Goal: Communication & Community: Answer question/provide support

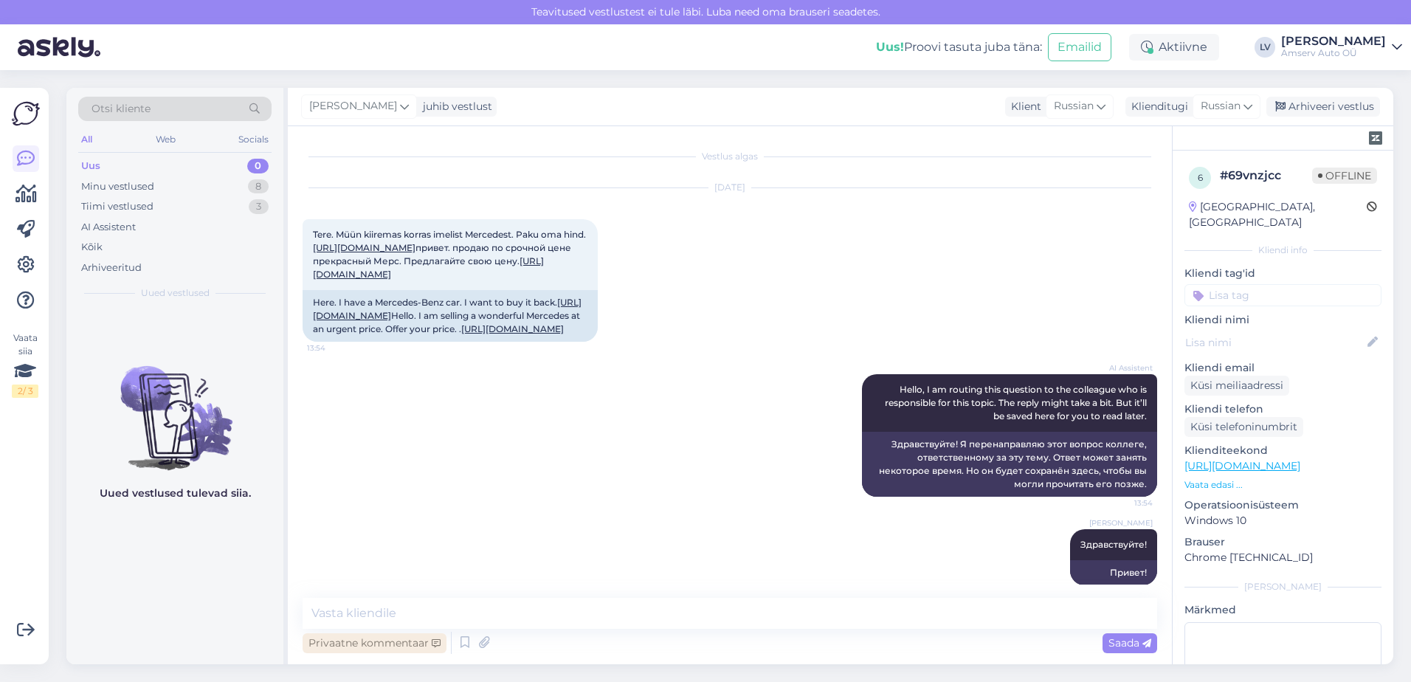
scroll to position [237, 0]
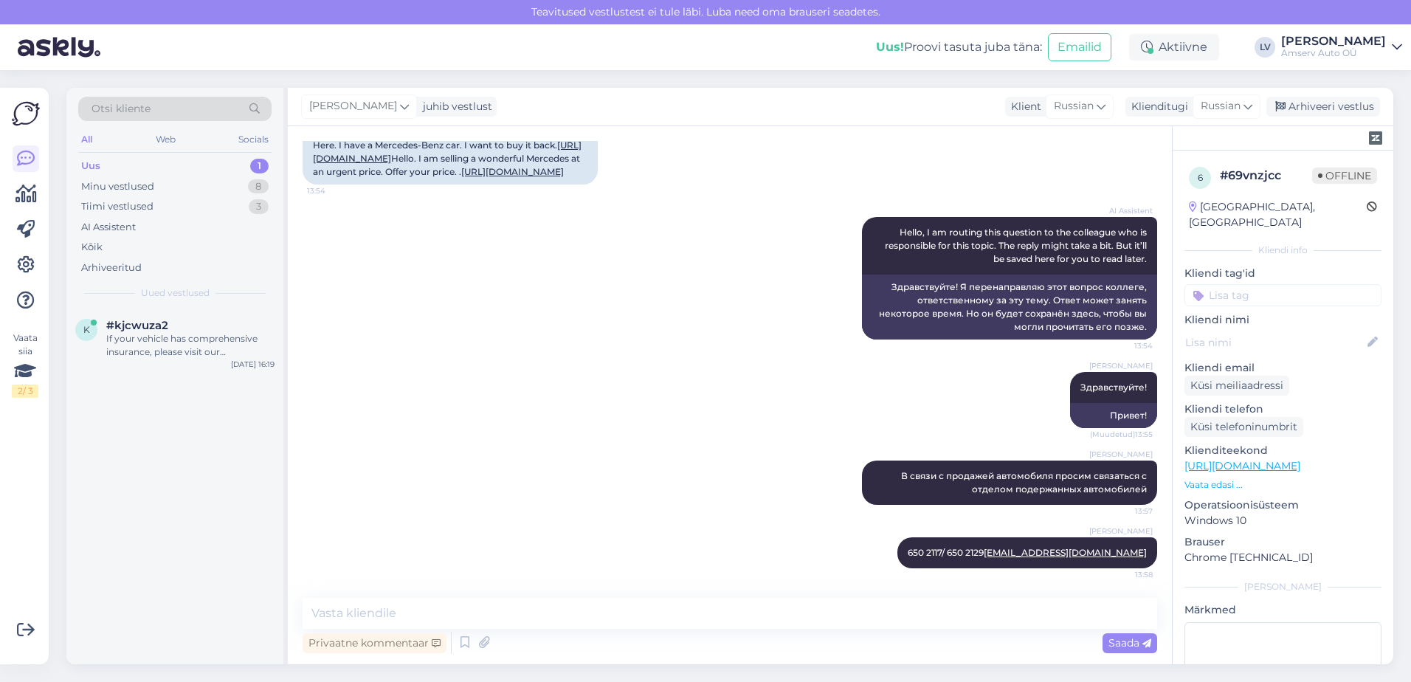
click at [192, 167] on div "Uus 1" at bounding box center [174, 166] width 193 height 21
click at [186, 337] on div "If your vehicle has comprehensive insurance, please visit our representative of…" at bounding box center [190, 345] width 168 height 27
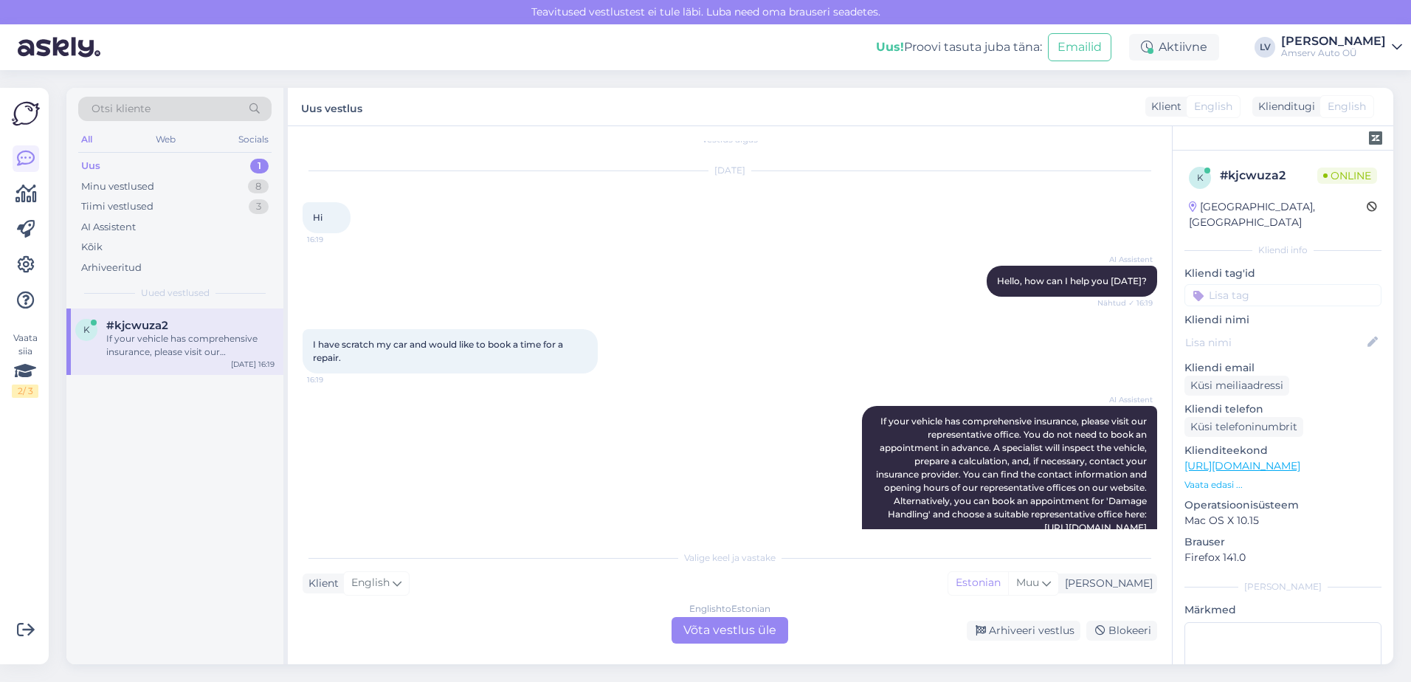
scroll to position [0, 0]
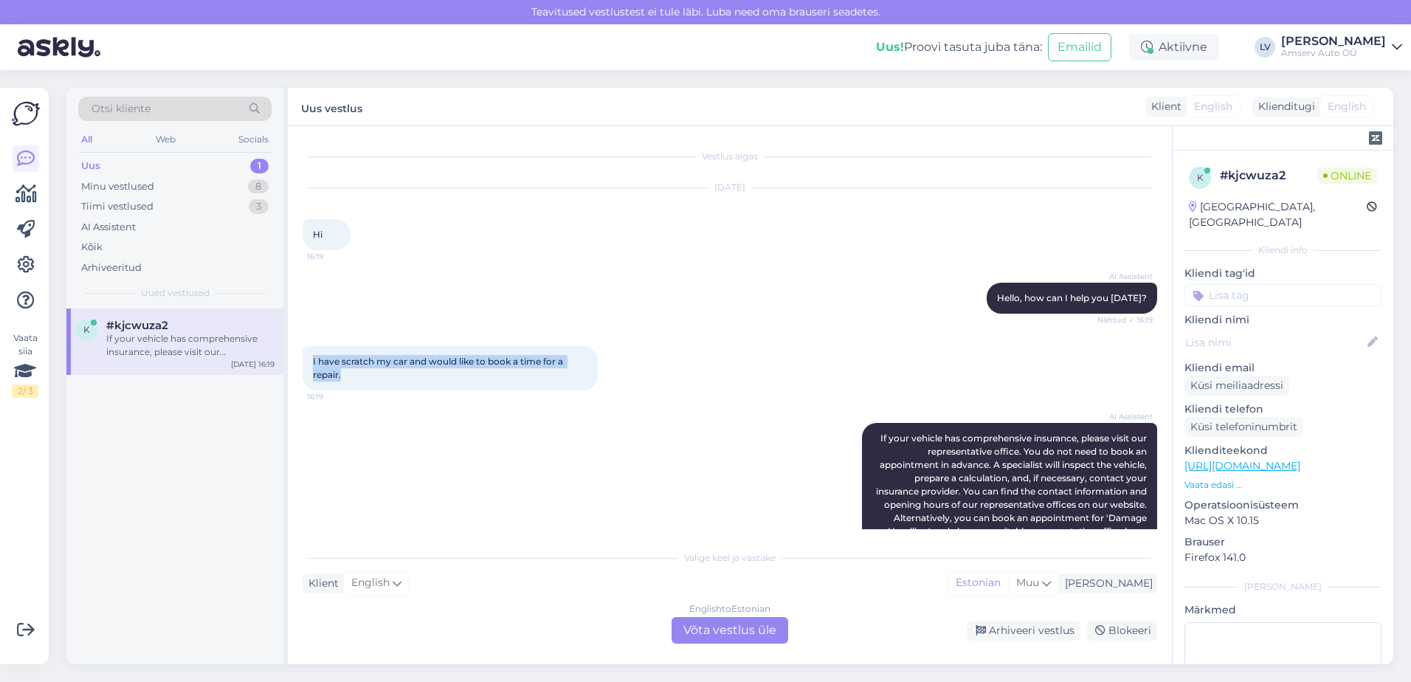
drag, startPoint x: 392, startPoint y: 378, endPoint x: 308, endPoint y: 358, distance: 86.5
click at [307, 358] on div "I have scratch my car and would like to book a time for a repair. 16:19" at bounding box center [450, 368] width 295 height 44
drag, startPoint x: 308, startPoint y: 358, endPoint x: 340, endPoint y: 359, distance: 32.5
copy span "I have scratch my car and would like to book a time for a repair."
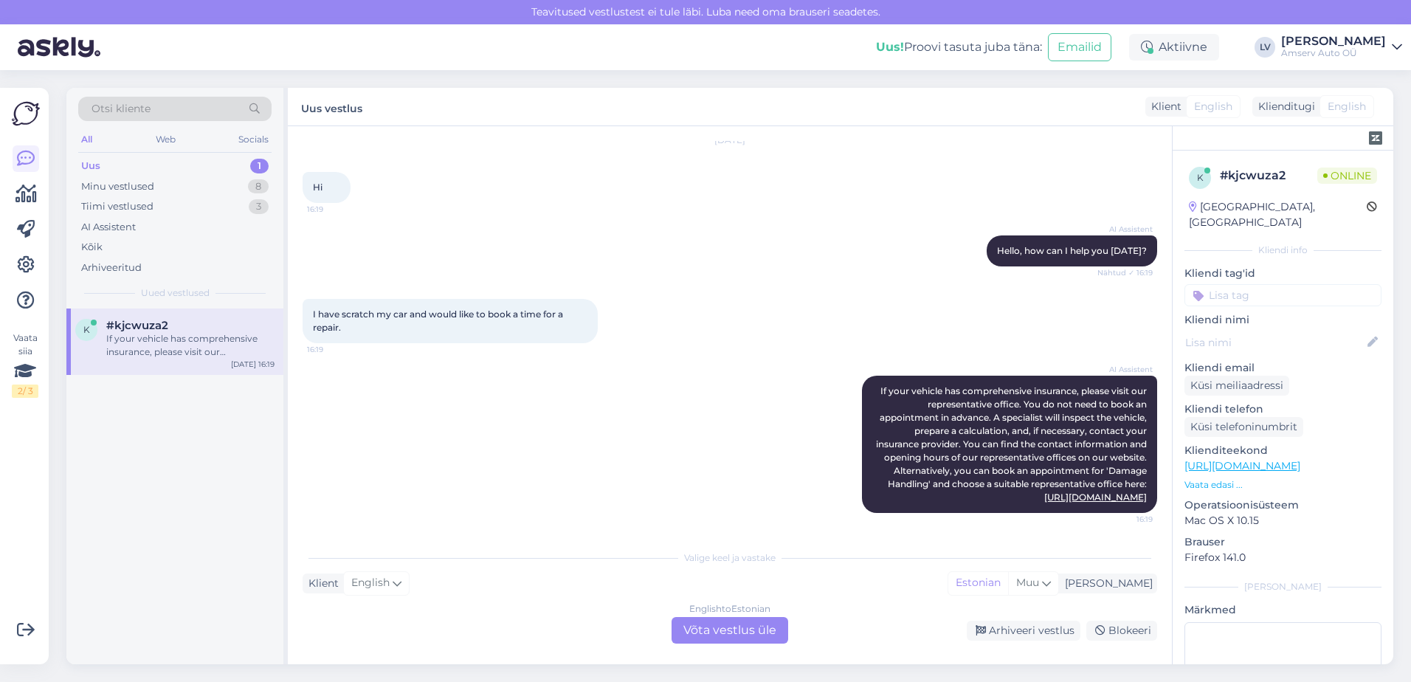
click at [776, 632] on div "English to Estonian Võta vestlus üle" at bounding box center [730, 630] width 117 height 27
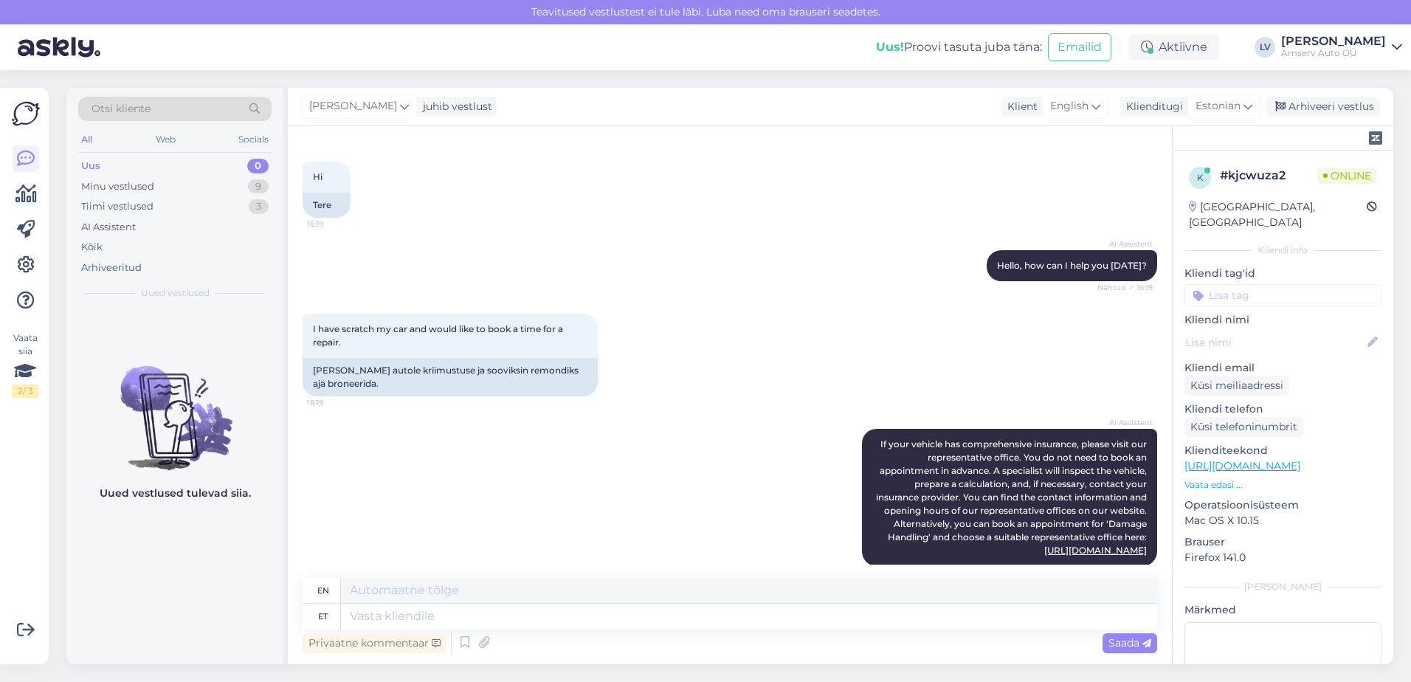
scroll to position [75, 0]
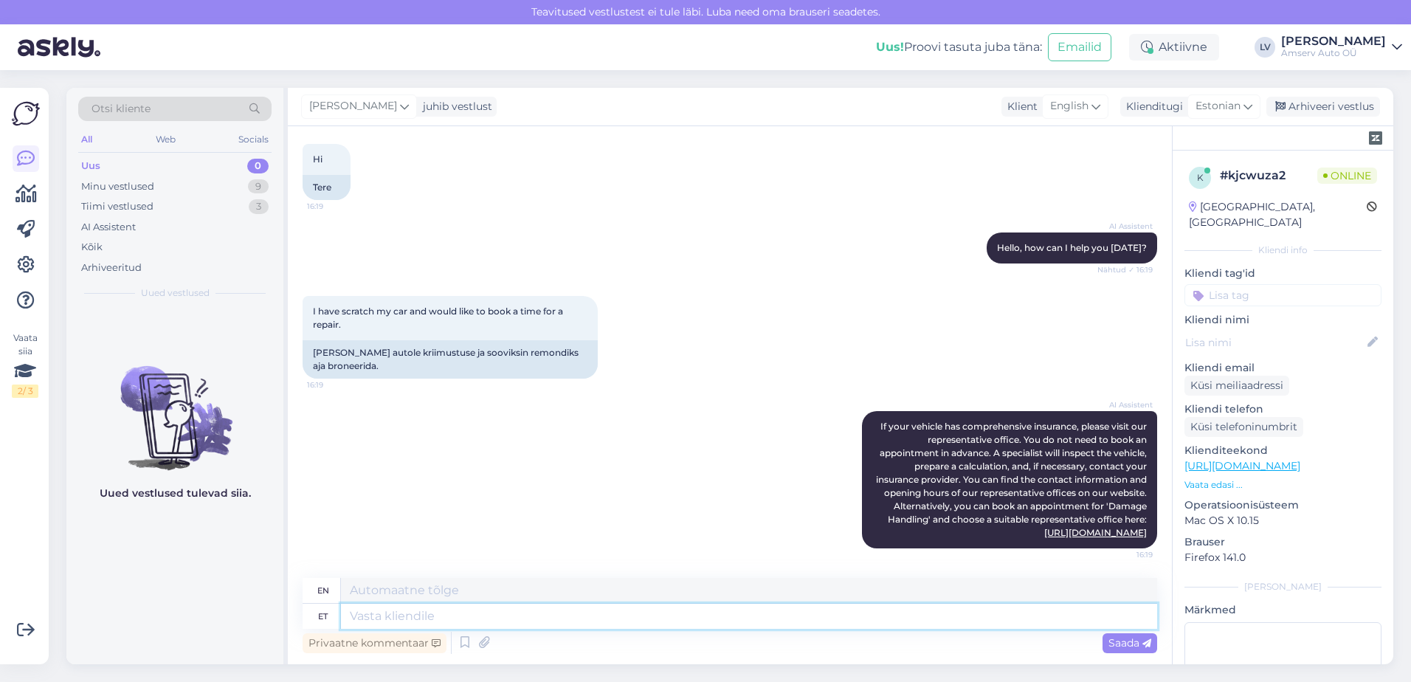
click at [610, 614] on textarea at bounding box center [749, 616] width 816 height 25
paste textarea "Is there anything else I can help with?"
type textarea "Is there anything else I can help with?"
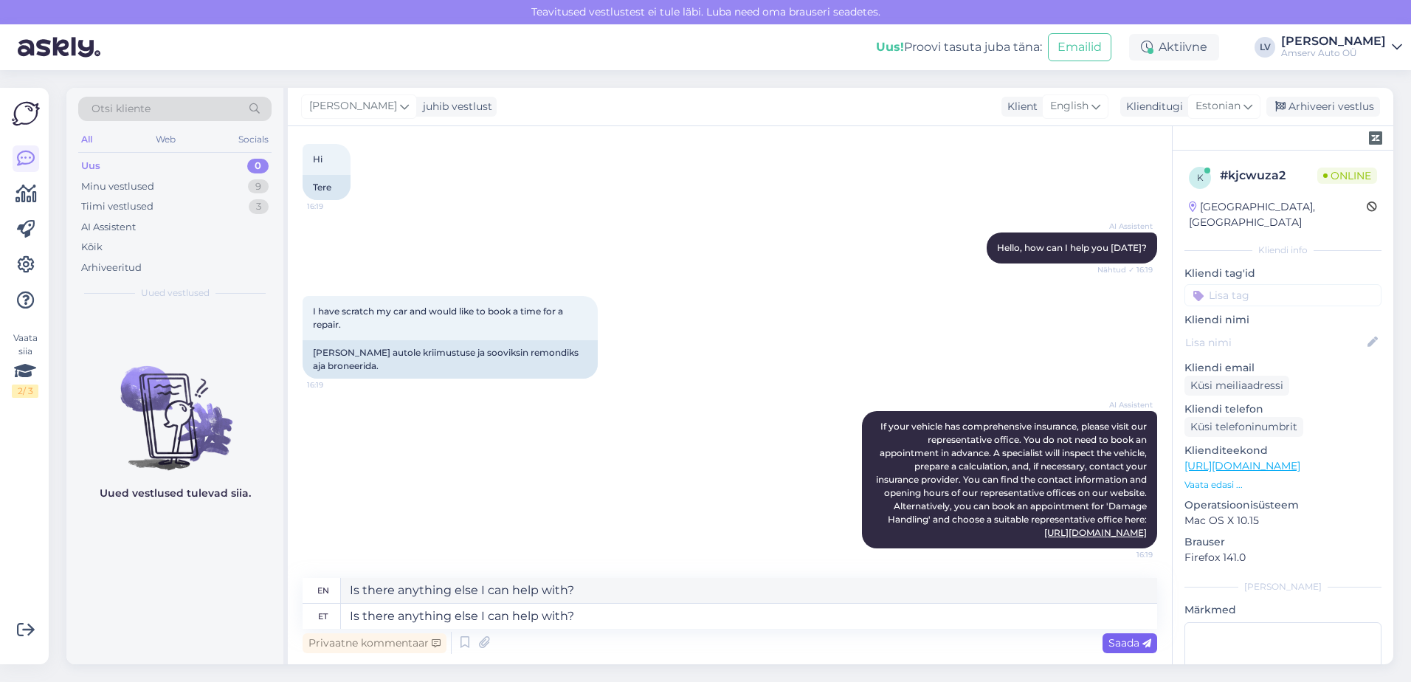
click at [1115, 637] on span "Saada" at bounding box center [1130, 642] width 43 height 13
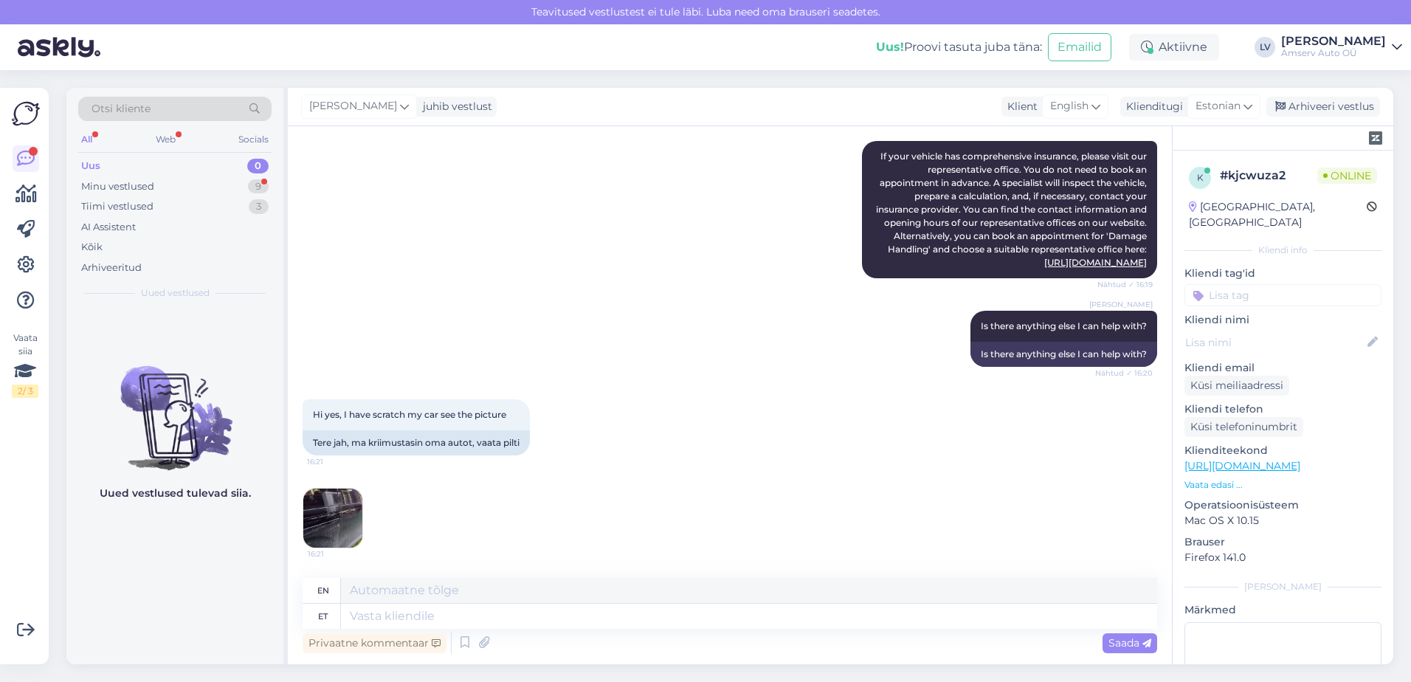
scroll to position [461, 0]
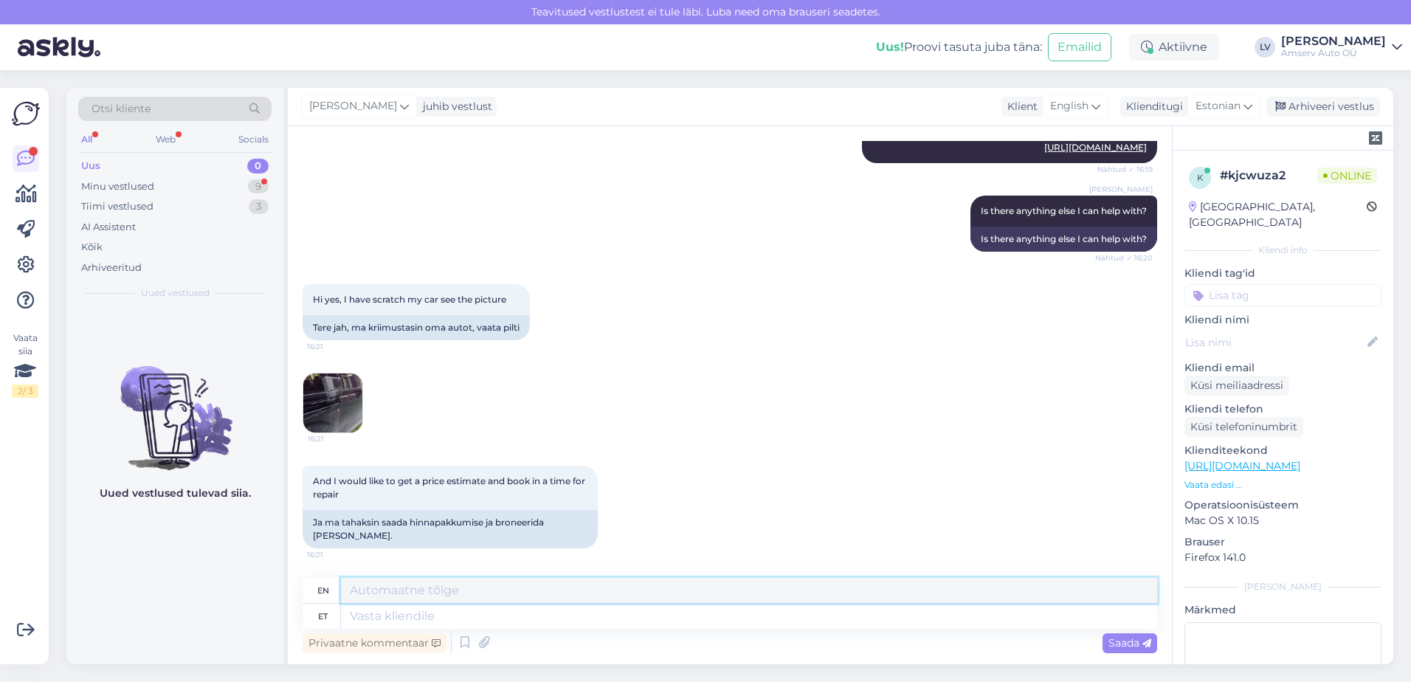
click at [416, 580] on textarea at bounding box center [749, 590] width 816 height 25
paste textarea "Please visit the nearest service center to have your vehicle inspected. Our spe…"
type textarea "Please visit the nearest service center to have your vehicle inspected. Our spe…"
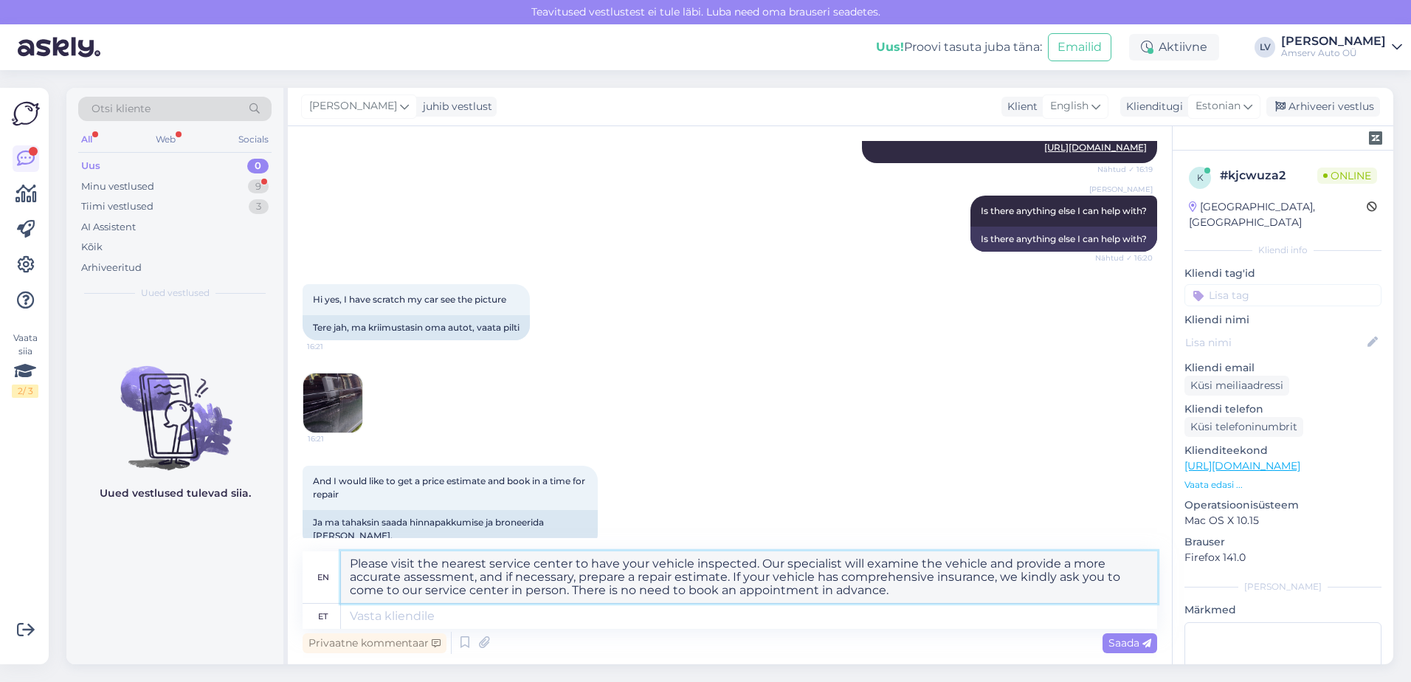
drag, startPoint x: 927, startPoint y: 582, endPoint x: 422, endPoint y: 541, distance: 506.5
click at [125, 474] on div "Otsi kliente All Web Socials Uus 0 Minu vestlused 9 Tiimi vestlused 3 AI Assist…" at bounding box center [729, 376] width 1327 height 576
drag, startPoint x: 916, startPoint y: 592, endPoint x: 238, endPoint y: 549, distance: 679.7
click at [238, 549] on div "Otsi kliente All Web Socials Uus 0 Minu vestlused 9 Tiimi vestlused 3 AI Assist…" at bounding box center [729, 376] width 1327 height 576
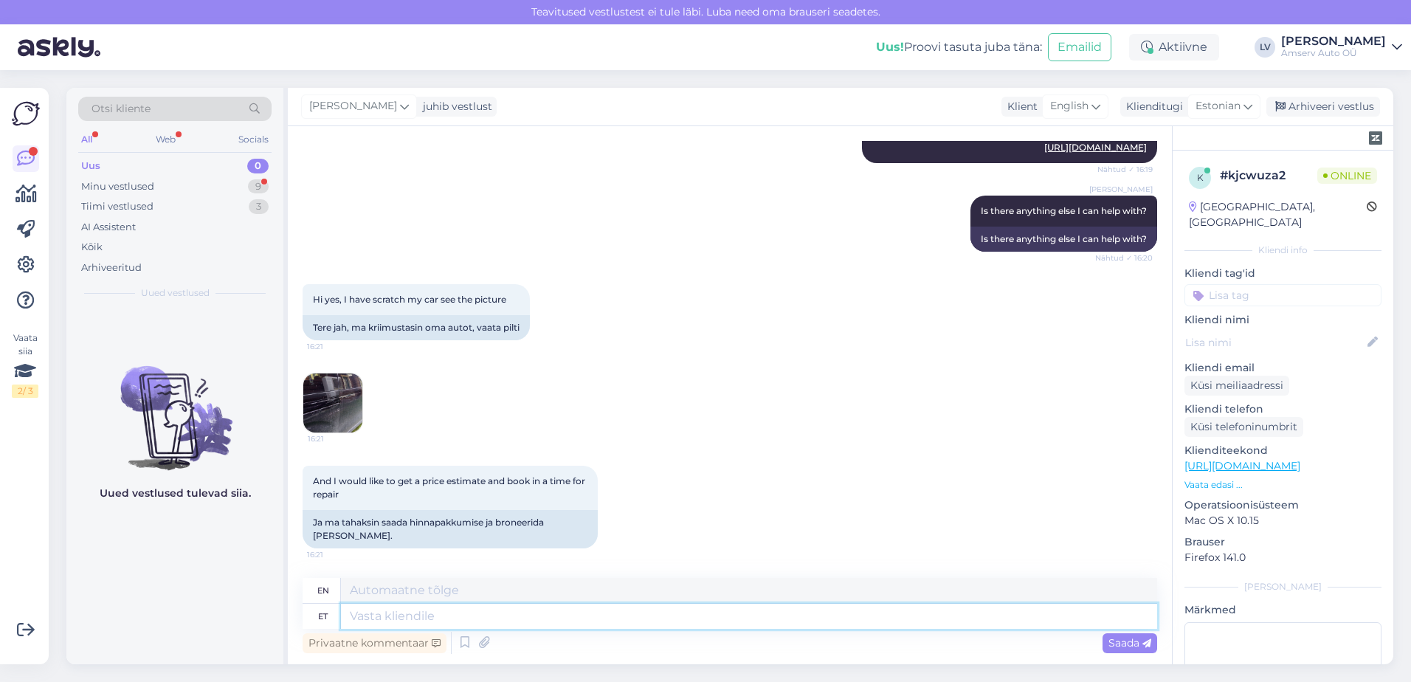
click at [366, 625] on textarea at bounding box center [749, 616] width 816 height 25
paste textarea "Please visit the nearest service center to have your vehicle inspected. Our spe…"
type textarea "Please visit the nearest service center to have your vehicle inspected. Our spe…"
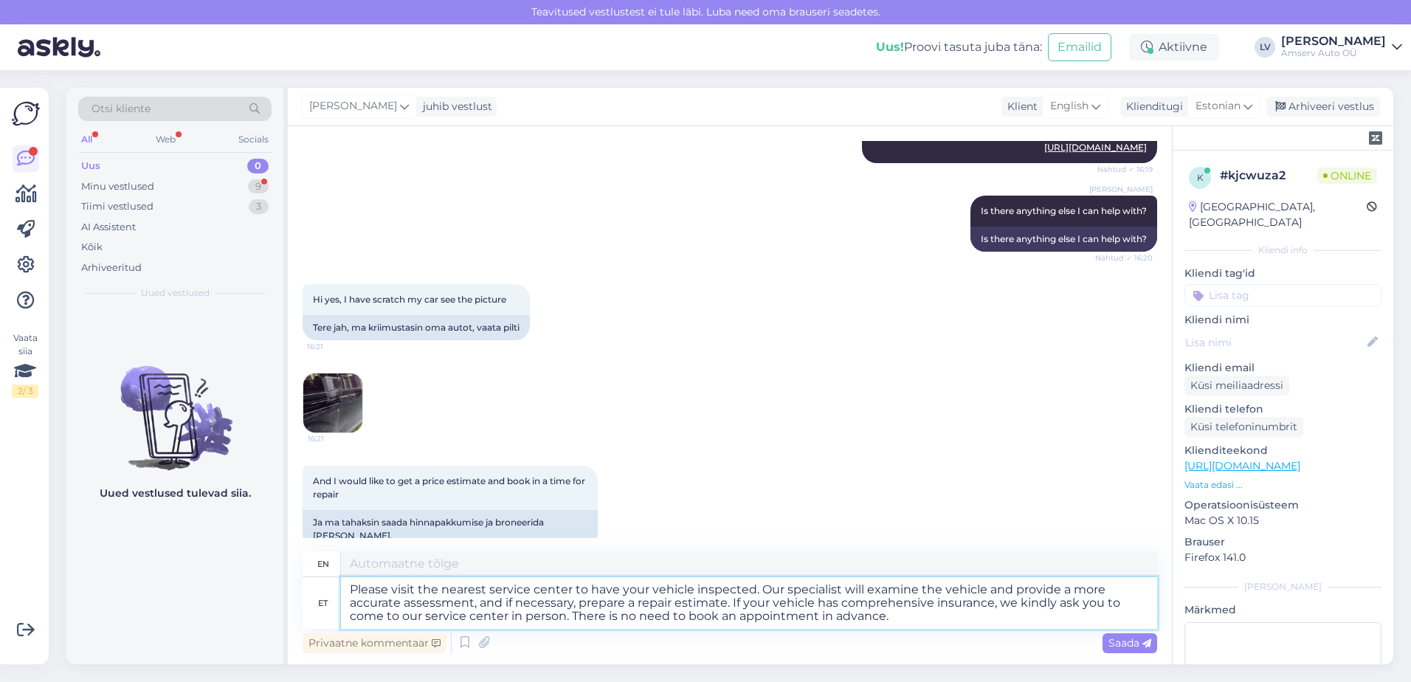
type textarea "Please visit the nearest service center to have your vehicle inspected. Our spe…"
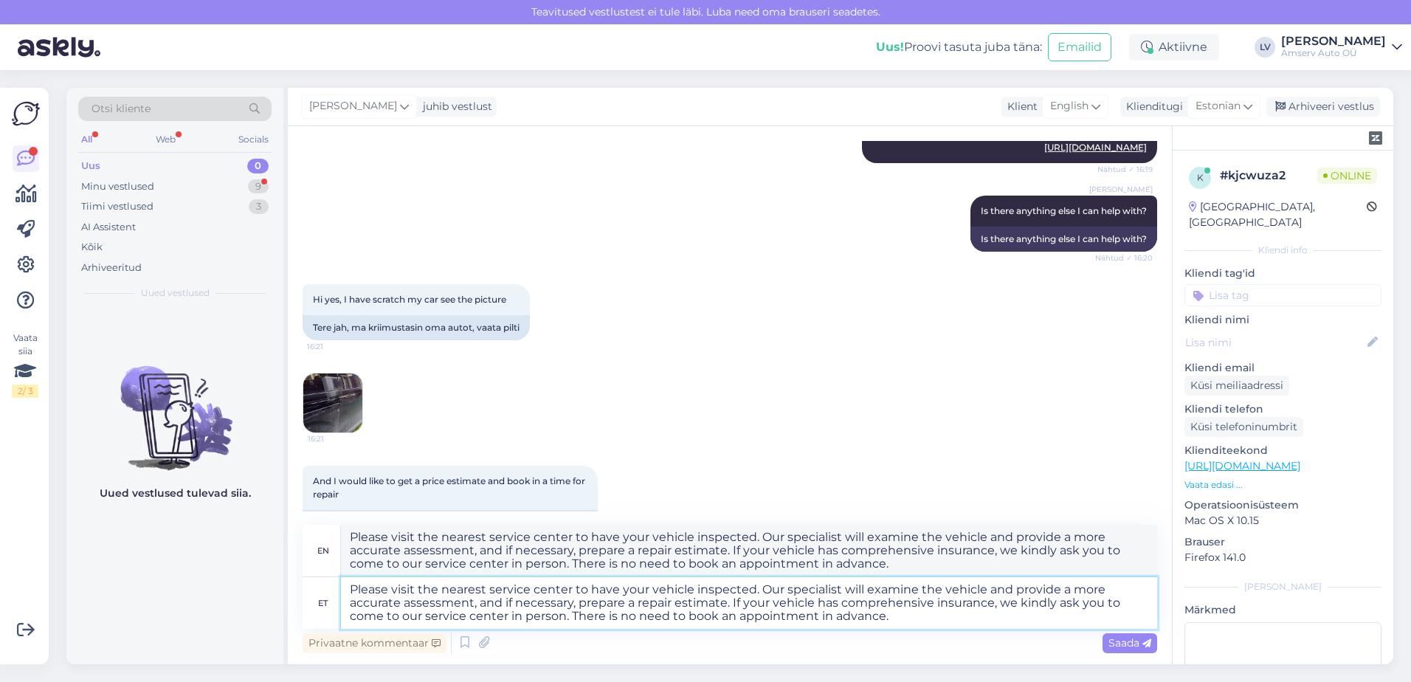
scroll to position [602, 0]
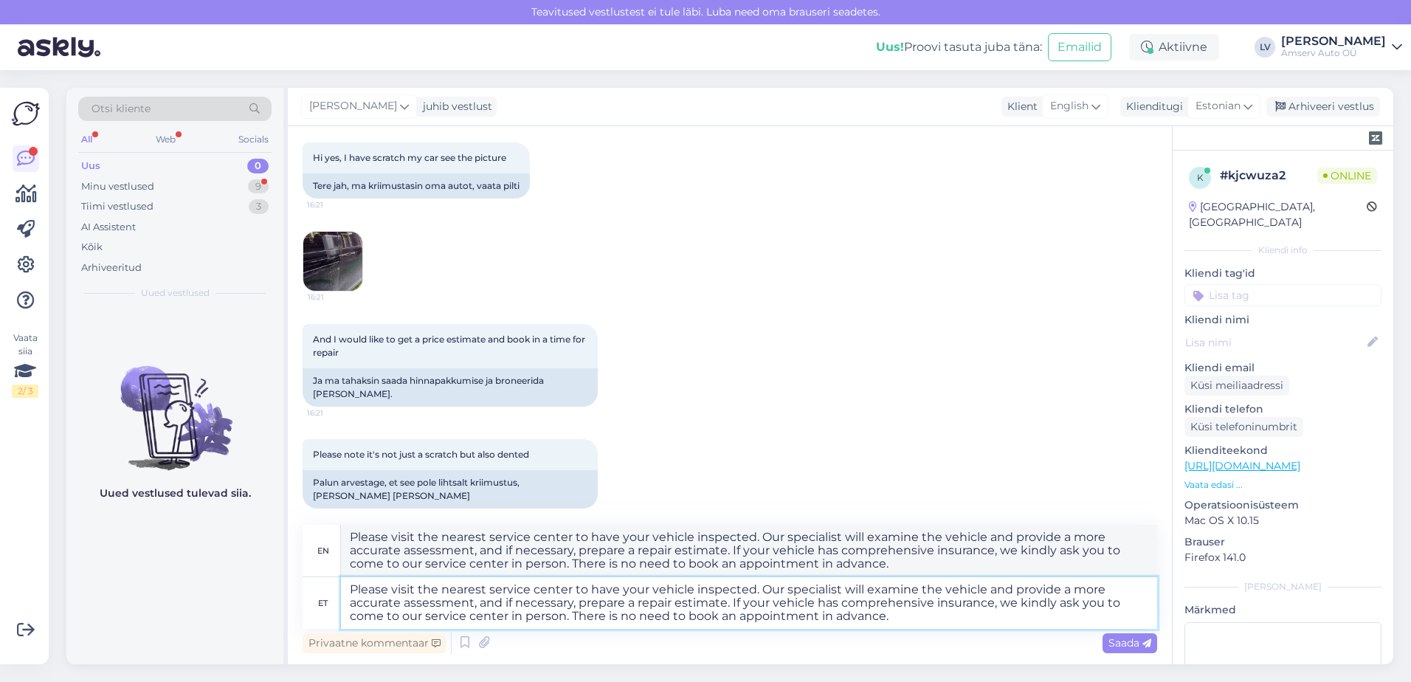
drag, startPoint x: 940, startPoint y: 616, endPoint x: 730, endPoint y: 600, distance: 210.2
click at [730, 600] on textarea "Please visit the nearest service center to have your vehicle inspected. Our spe…" at bounding box center [749, 603] width 816 height 52
type textarea "Please visit the nearest service center to have your vehicle inspected. Our spe…"
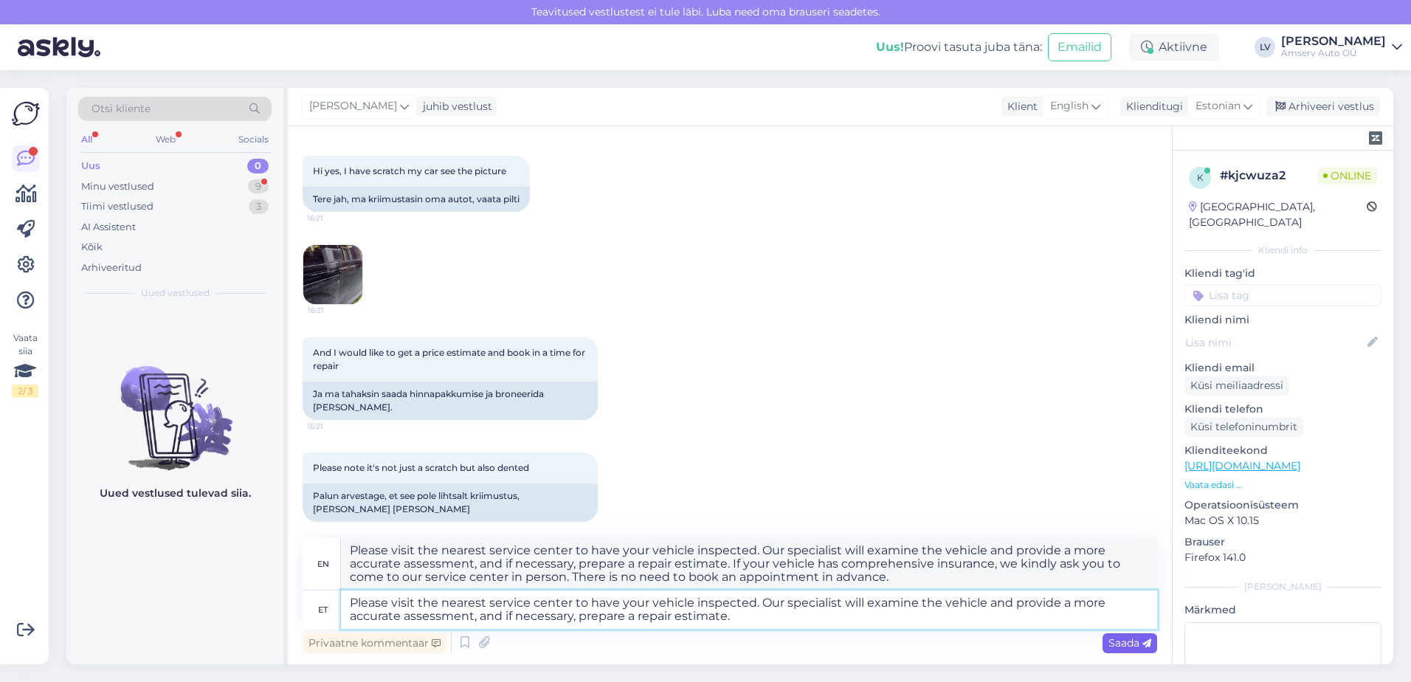
type textarea "Please visit the nearest service center to have your vehicle inspected. Our spe…"
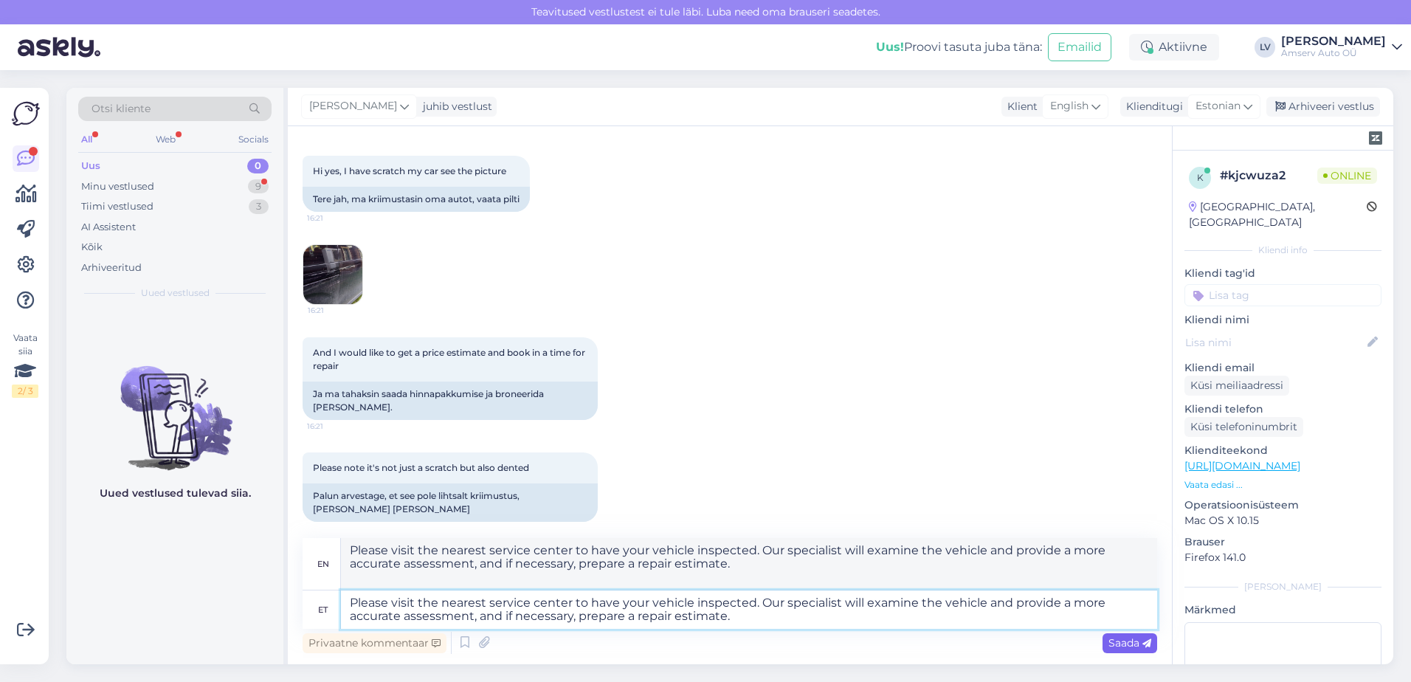
type textarea "Please visit the nearest service center to have your vehicle inspected. Our spe…"
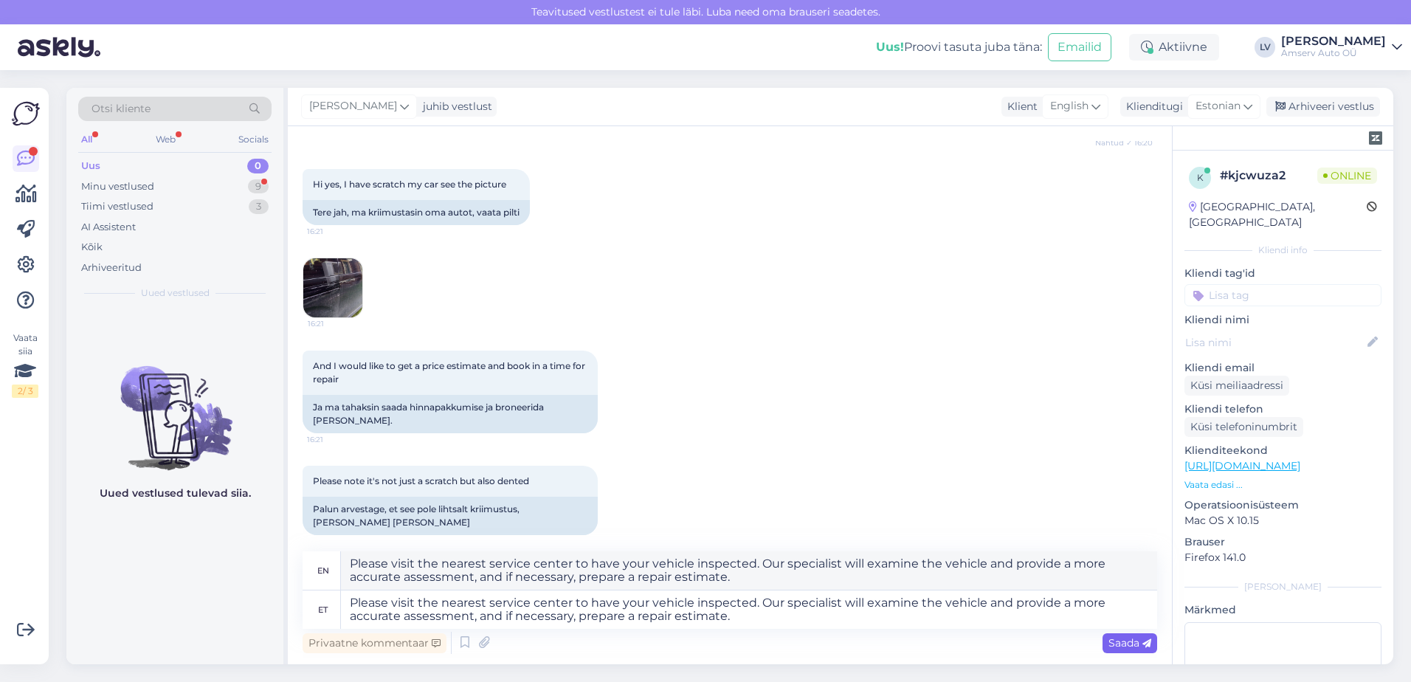
click at [1135, 639] on span "Saada" at bounding box center [1130, 642] width 43 height 13
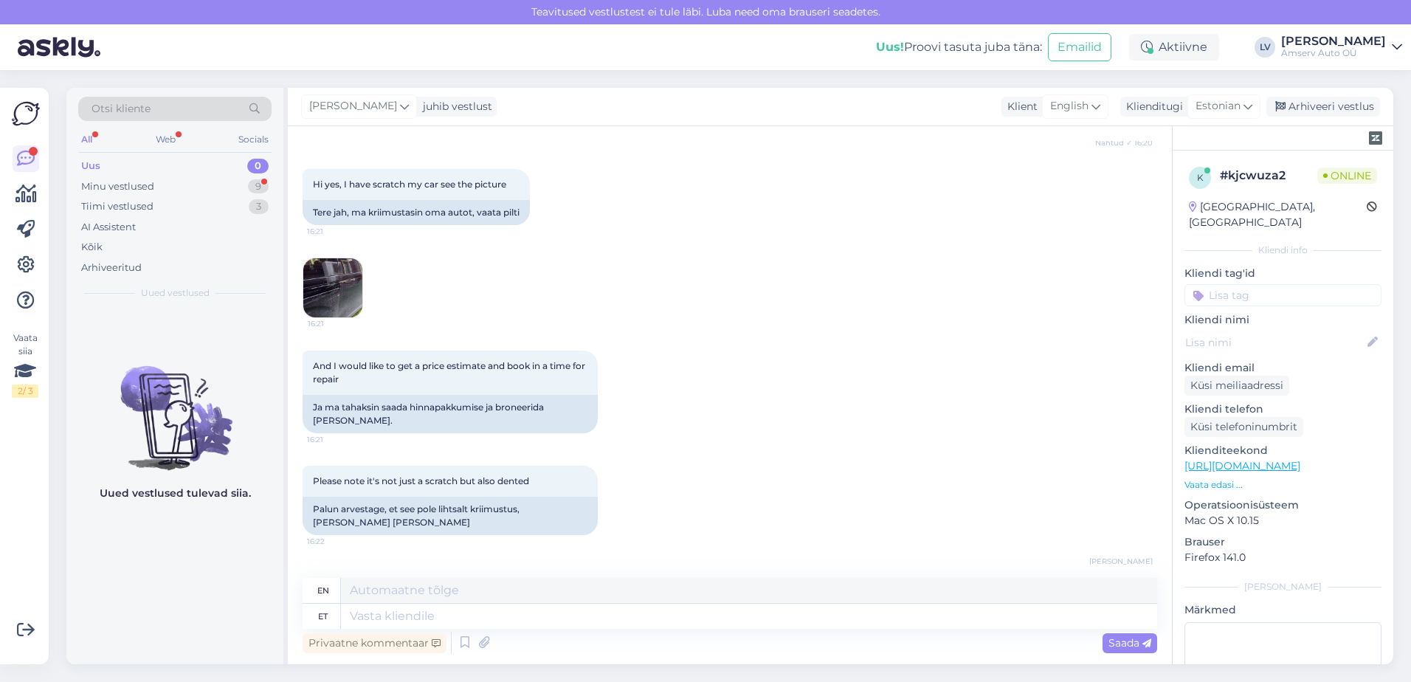
scroll to position [717, 0]
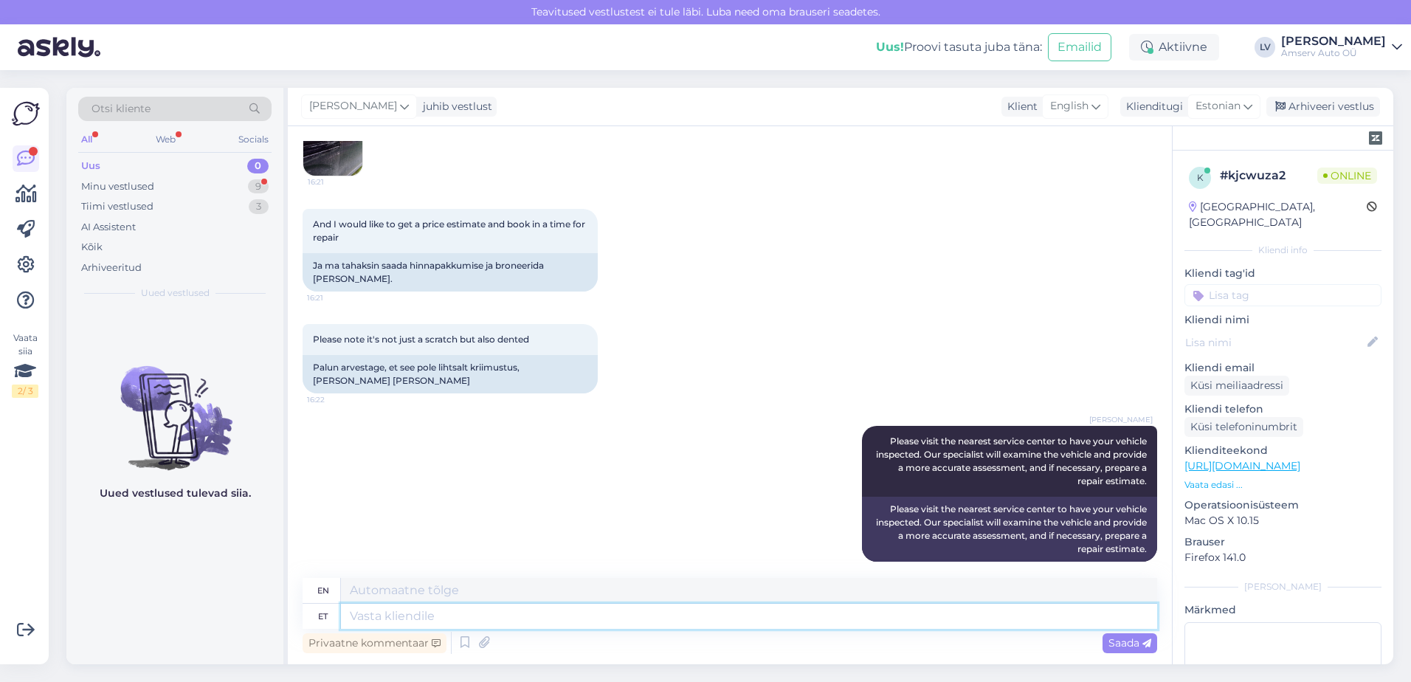
click at [399, 610] on textarea at bounding box center [749, 616] width 816 height 25
paste textarea "The specialist will prepare the estimate on site."
type textarea "The specialist will prepare the estimate on site."
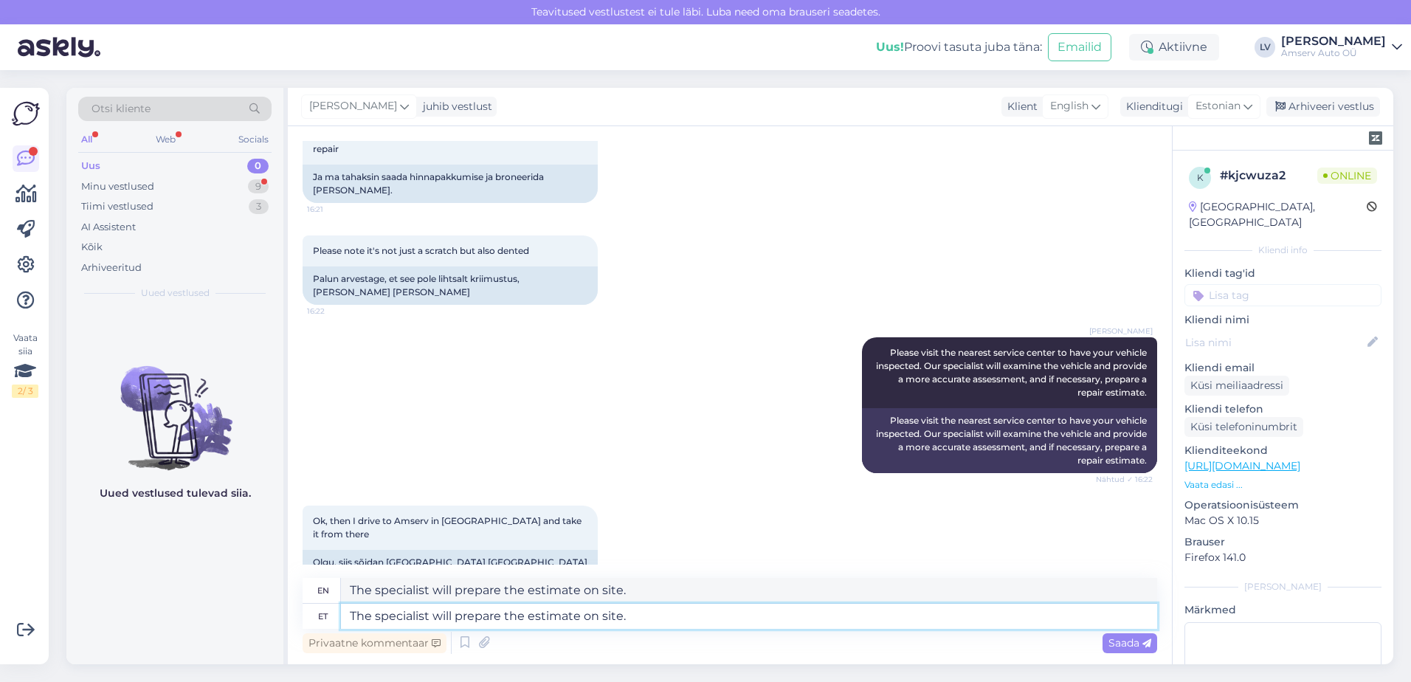
drag, startPoint x: 764, startPoint y: 622, endPoint x: 274, endPoint y: 618, distance: 490.1
click at [274, 618] on div "Otsi kliente All Web Socials Uus 0 Minu vestlused 9 Tiimi vestlused 3 AI Assist…" at bounding box center [729, 376] width 1327 height 576
click at [511, 610] on textarea at bounding box center [749, 616] width 816 height 25
type textarea "great"
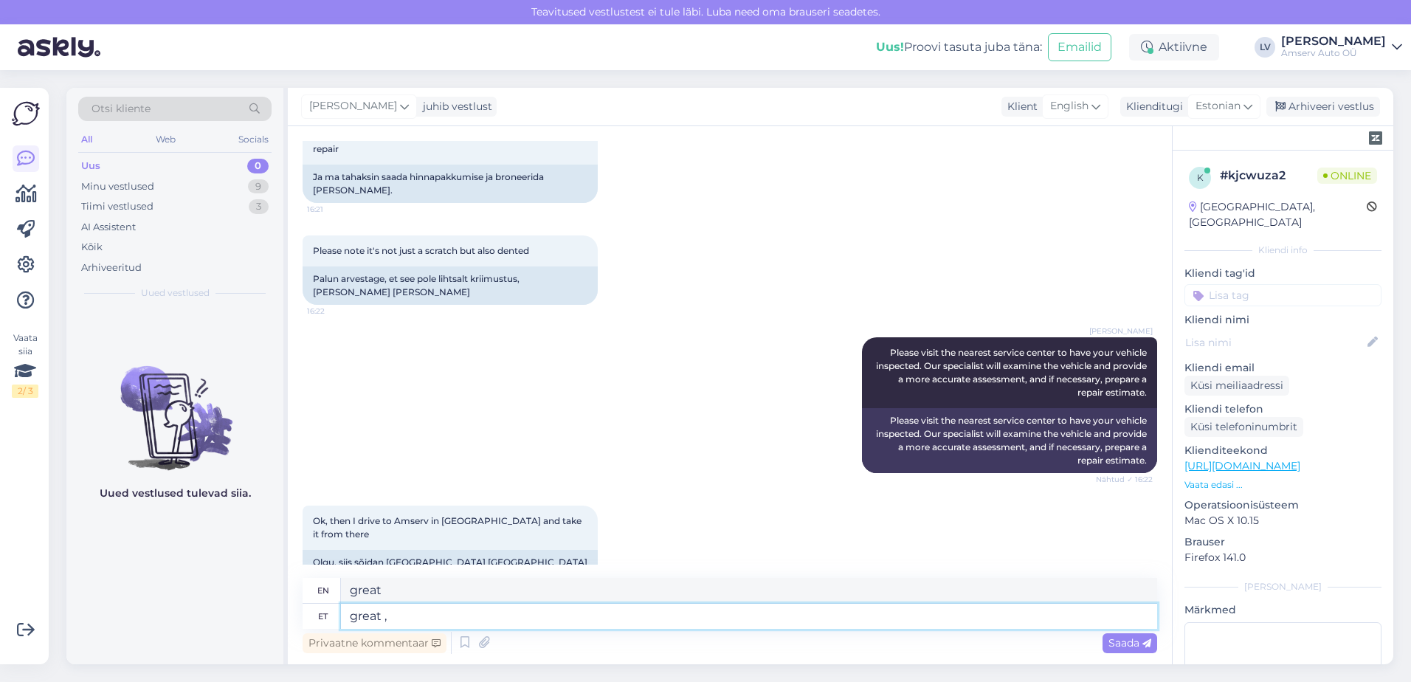
type textarea "great ,"
type textarea "great,"
paste textarea "We look forward to seeing you.""
type textarea "great , We look forward to seeing you.""
type textarea "great, We look forward to seeing you.""
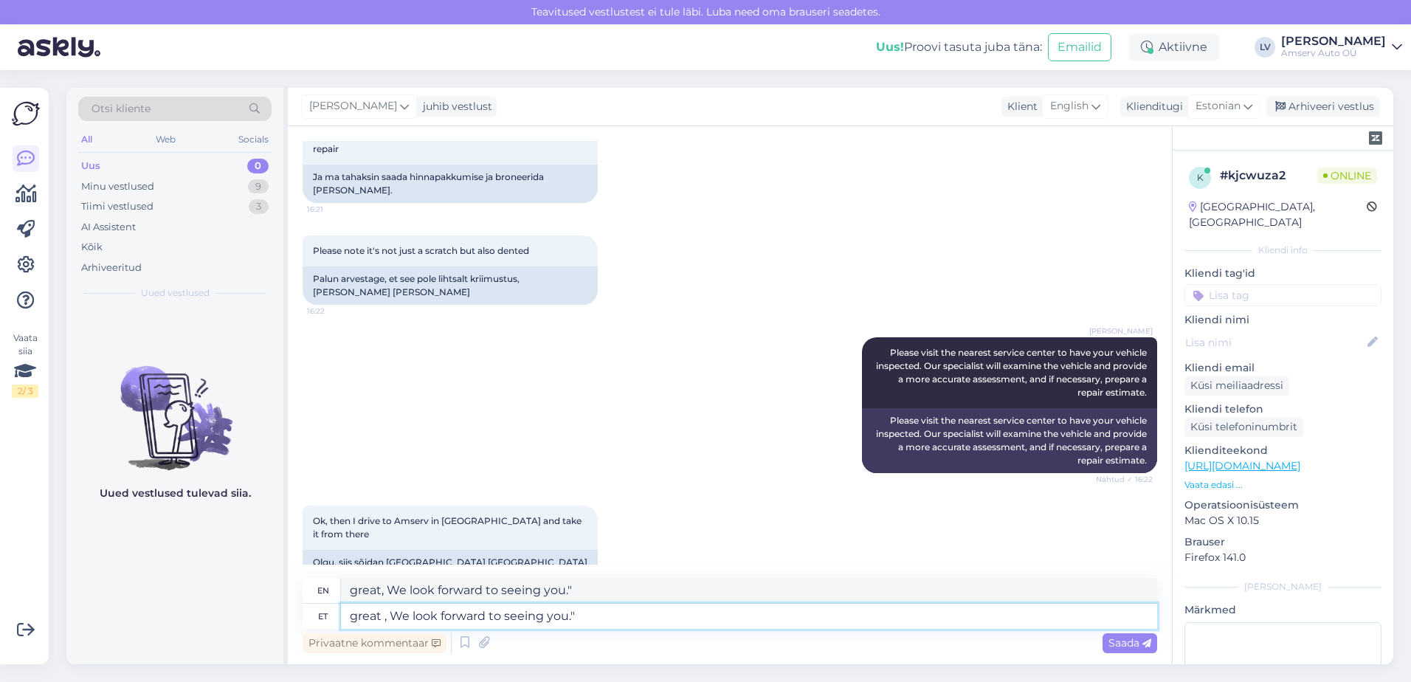
click at [401, 613] on textarea "great , We look forward to seeing you."" at bounding box center [749, 616] width 816 height 25
type textarea "great , ee look forward to seeing you.""
type textarea "great, I look forward to seeing you.""
type textarea "great , we look forward to seeing you.""
type textarea "great, we look forward to seeing you.""
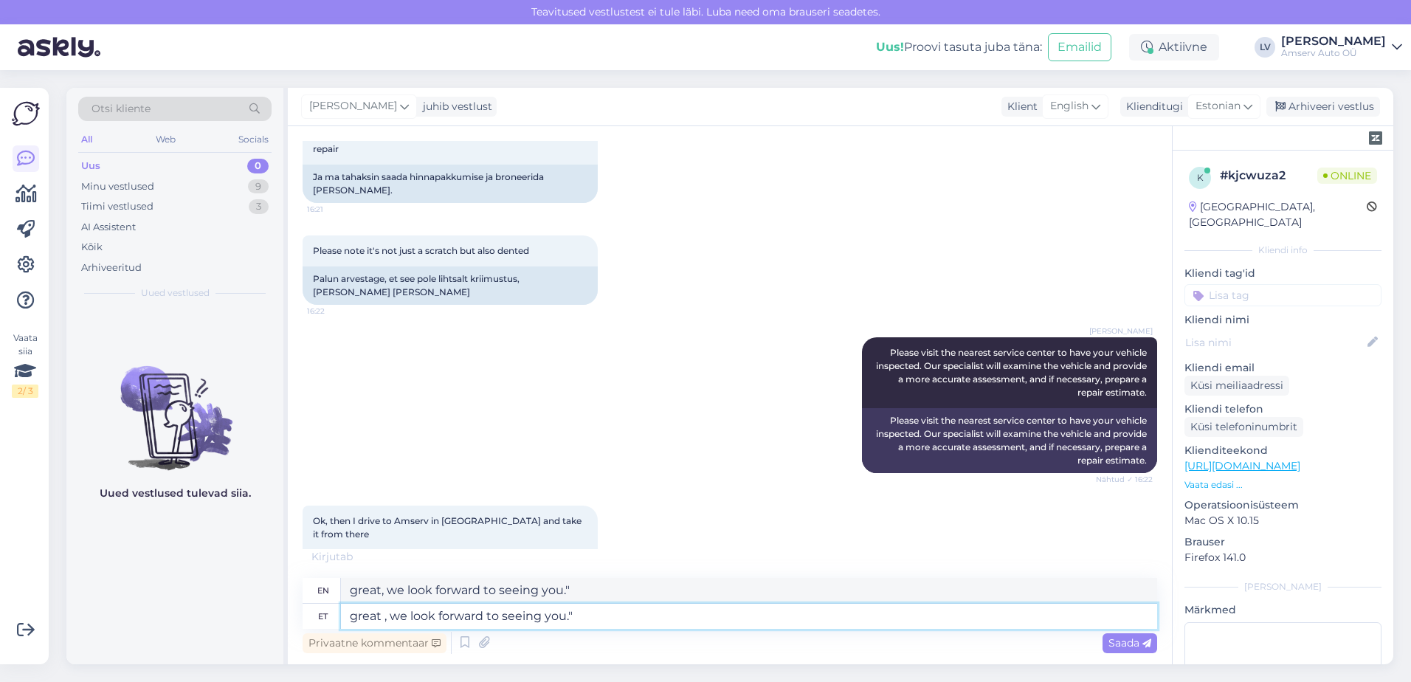
click at [675, 623] on textarea "great , we look forward to seeing you."" at bounding box center [749, 616] width 816 height 25
type textarea "great , we look forward to seeing you."
type textarea "great, we look forward to seeing you."
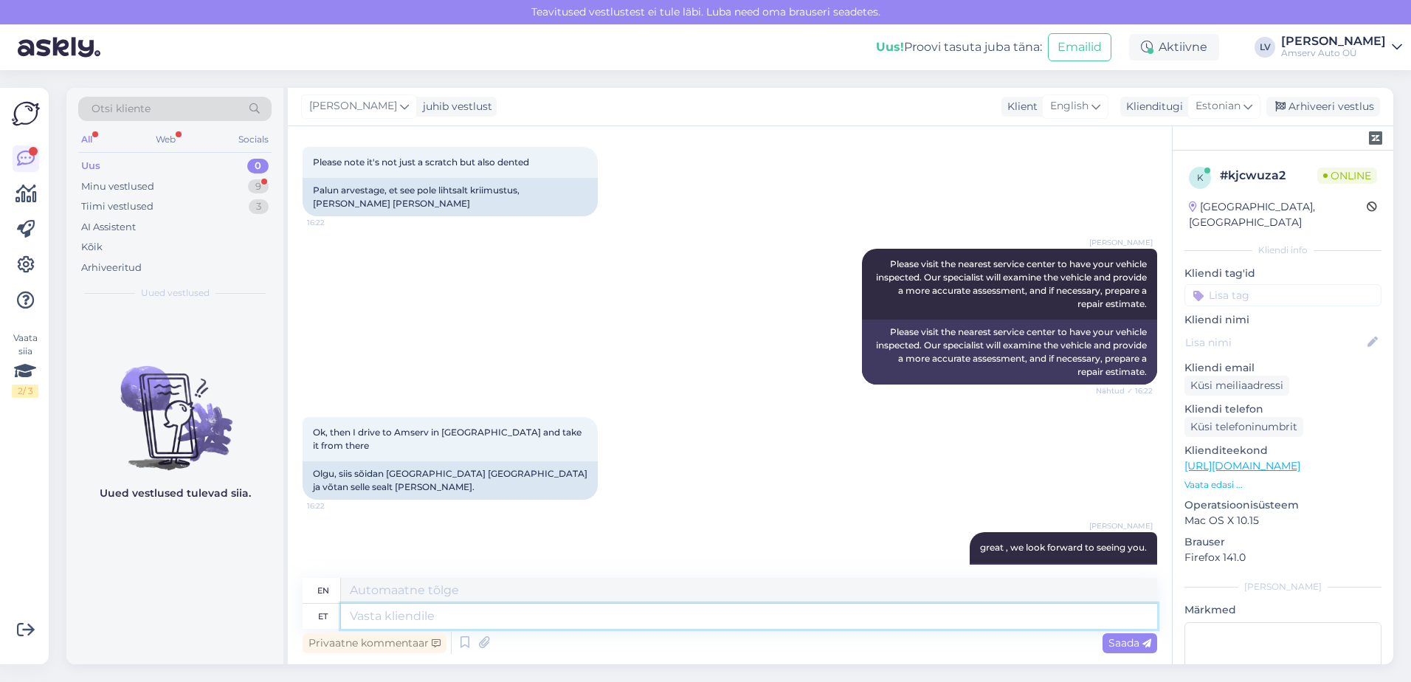
scroll to position [983, 0]
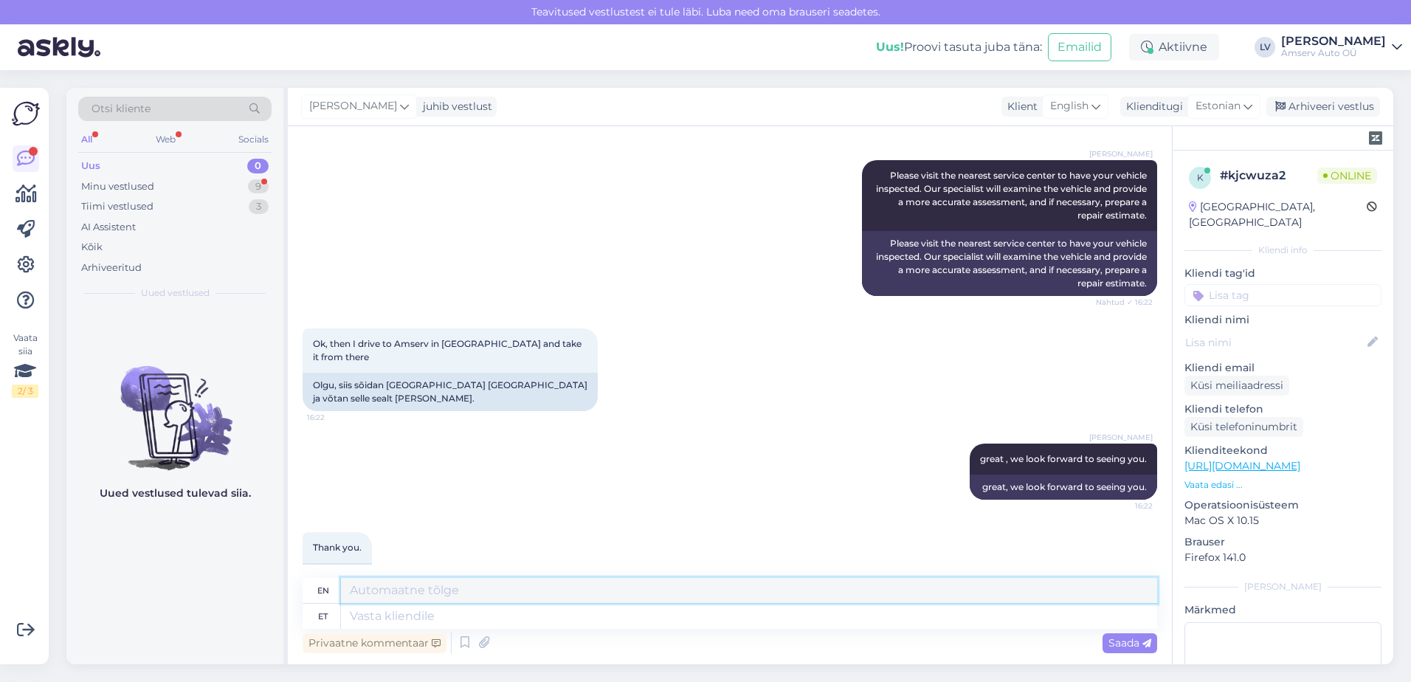
click at [647, 598] on textarea at bounding box center [749, 590] width 816 height 25
click at [610, 613] on textarea at bounding box center [749, 616] width 816 height 25
type textarea "Thank"
type textarea "Thank you"
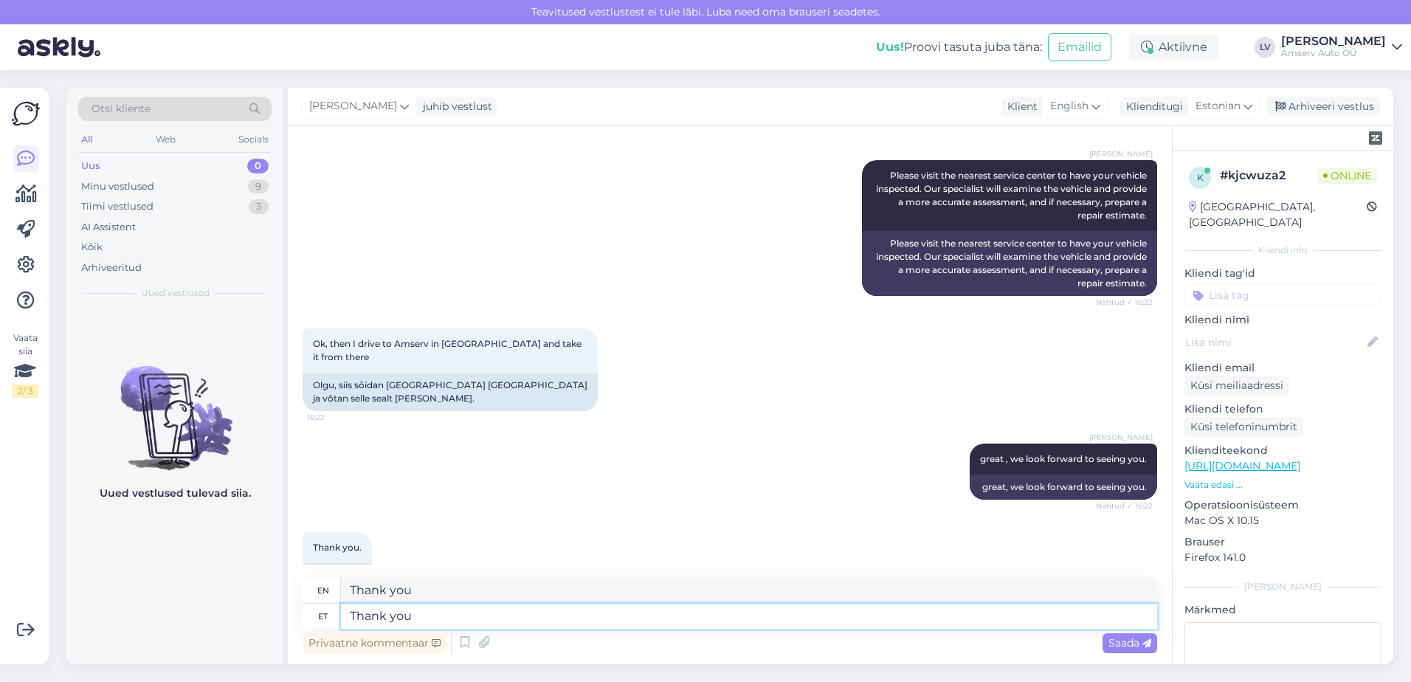
drag, startPoint x: 445, startPoint y: 622, endPoint x: -75, endPoint y: 621, distance: 520.4
click at [0, 621] on html "Teavitused vestlustest [PERSON_NAME] läbi. Luba need oma brauseri seadetes. Uus…" at bounding box center [705, 341] width 1411 height 682
paste textarea "Thank you for reaching out, and have a wonderful day!"
type textarea "Thank you for reaching out, and have a wonderful day!"
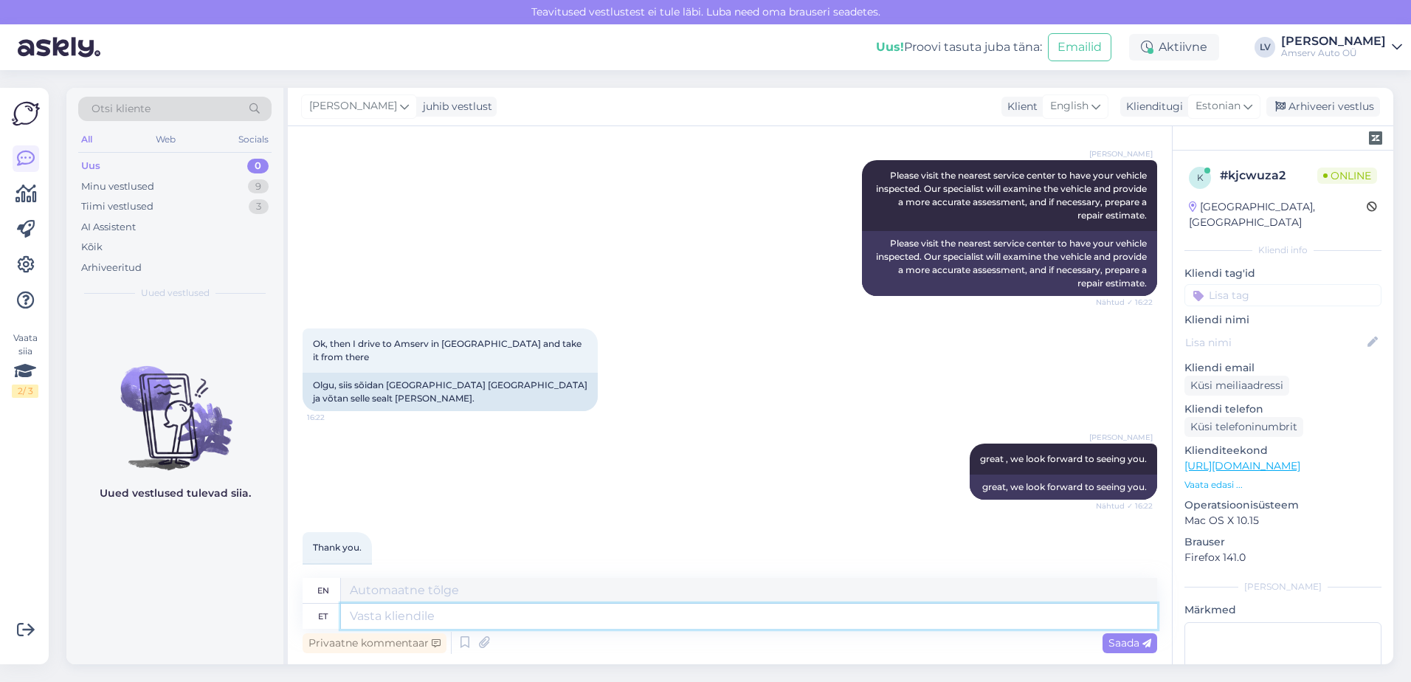
scroll to position [1072, 0]
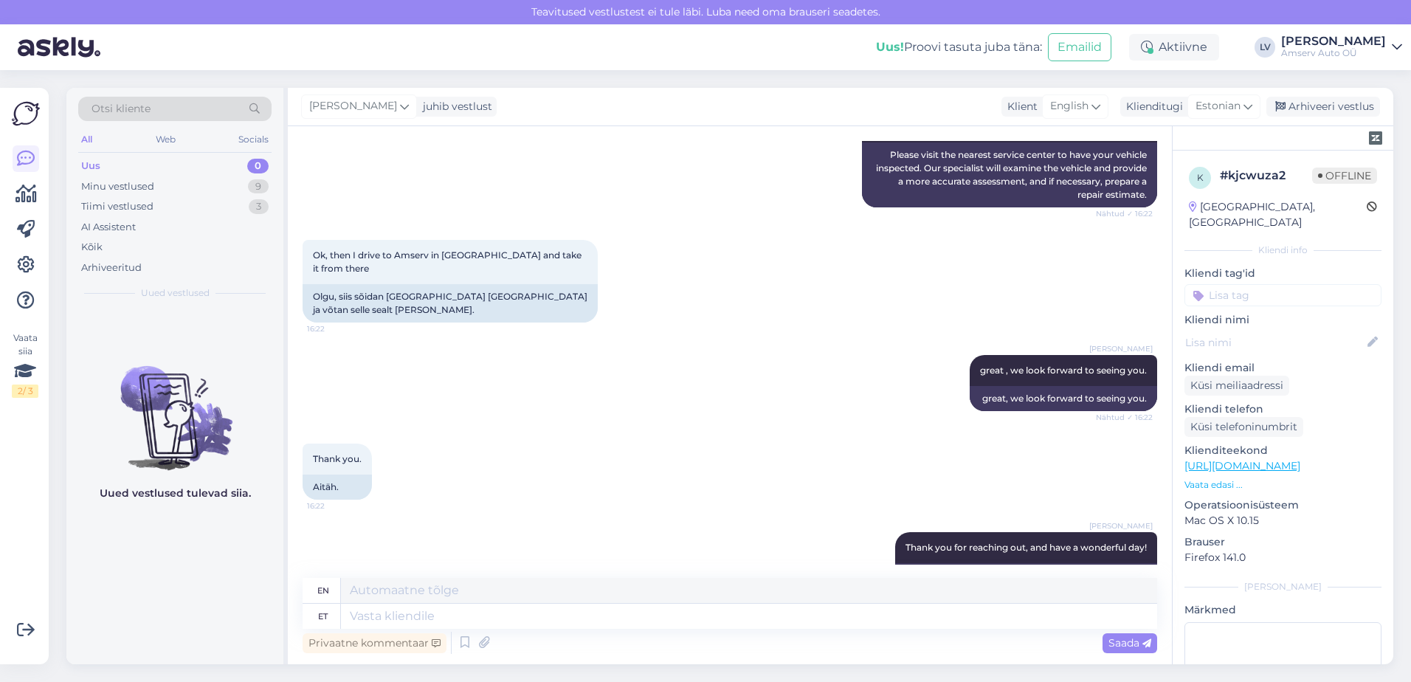
click at [1254, 284] on input at bounding box center [1283, 295] width 197 height 22
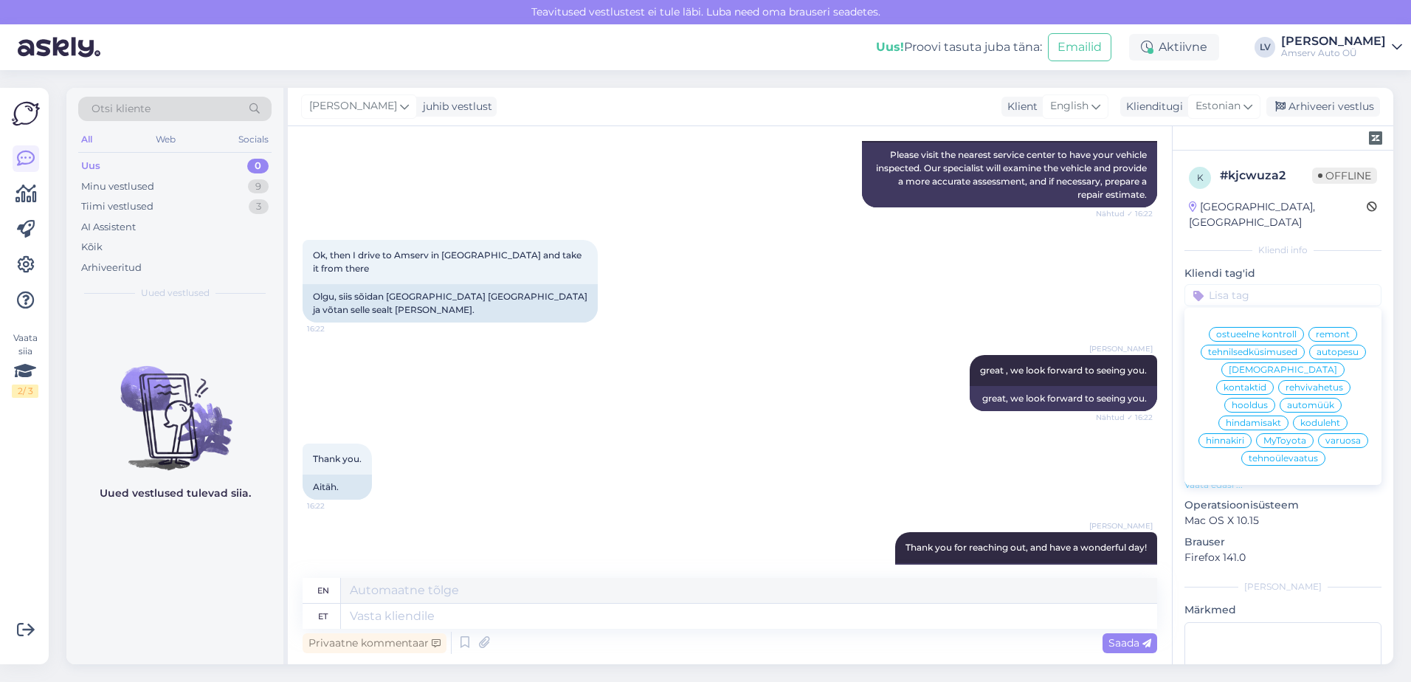
click at [1261, 365] on span "[DEMOGRAPHIC_DATA]" at bounding box center [1283, 369] width 108 height 9
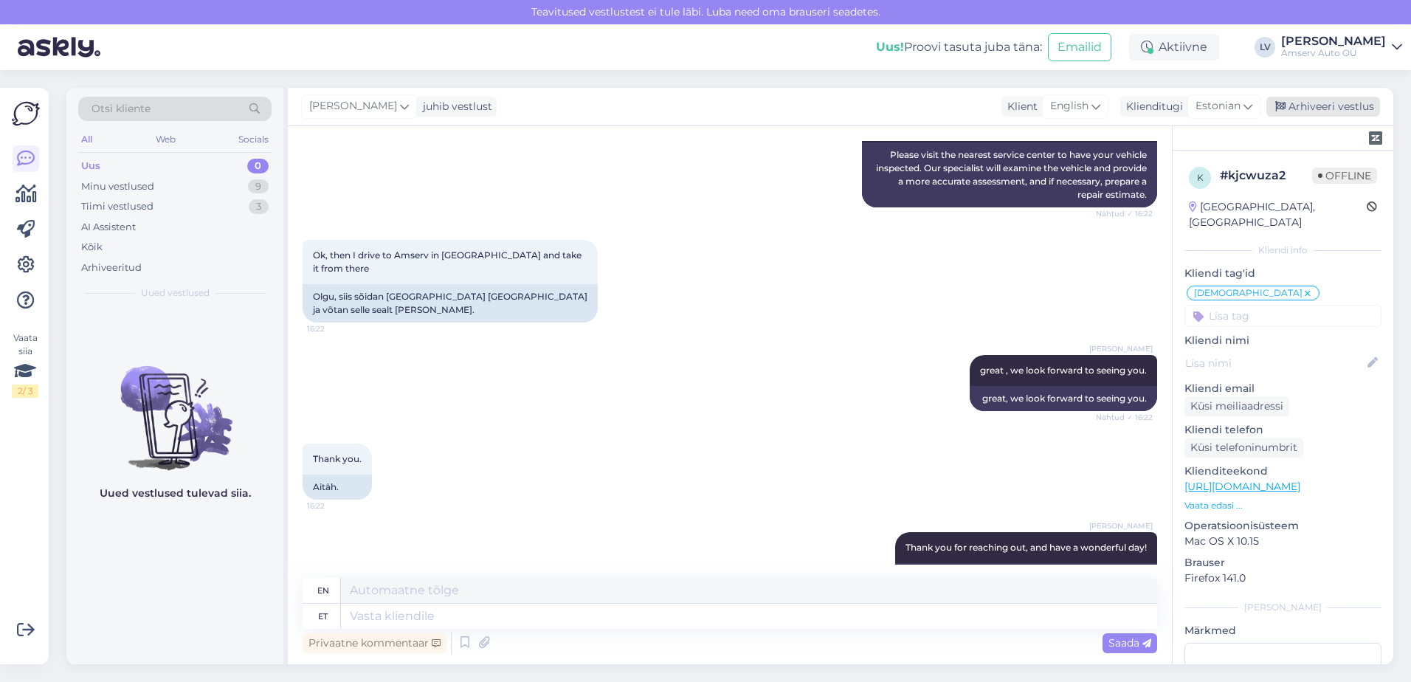
click at [1326, 107] on div "Arhiveeri vestlus" at bounding box center [1324, 107] width 114 height 20
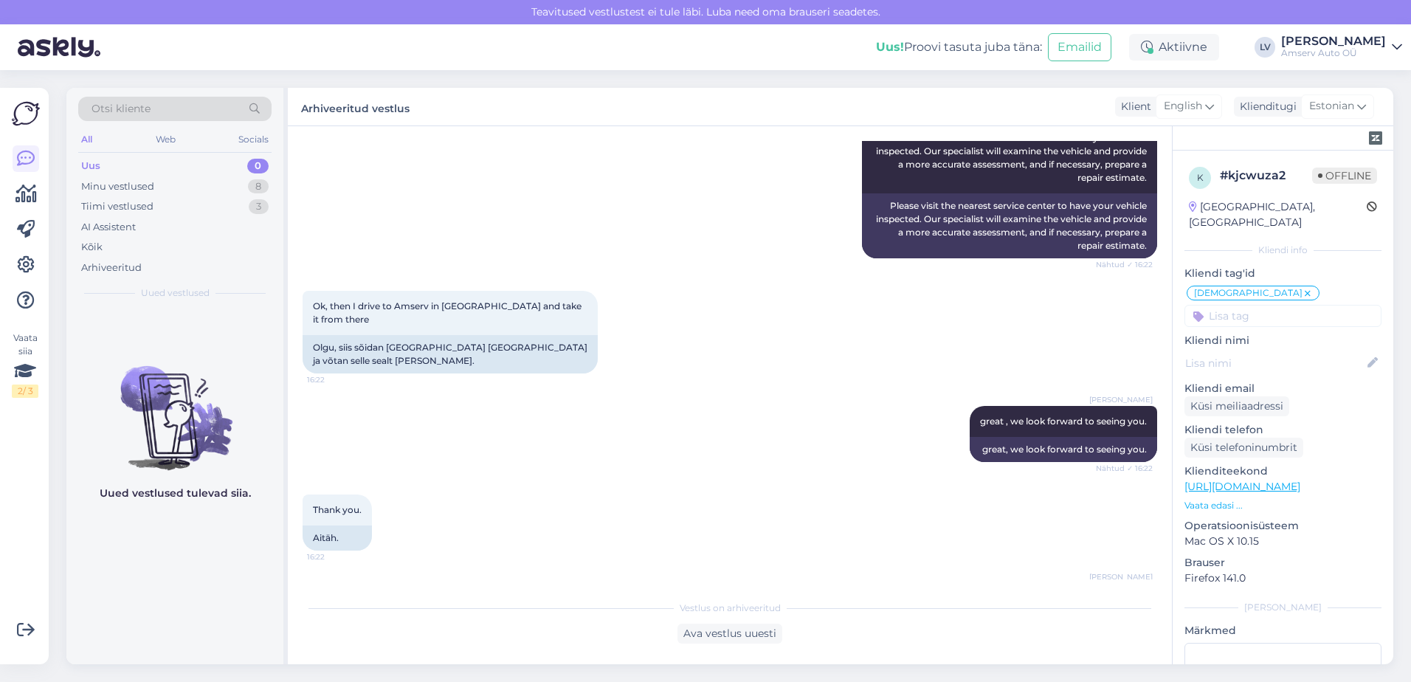
scroll to position [1057, 0]
